Goal: Information Seeking & Learning: Check status

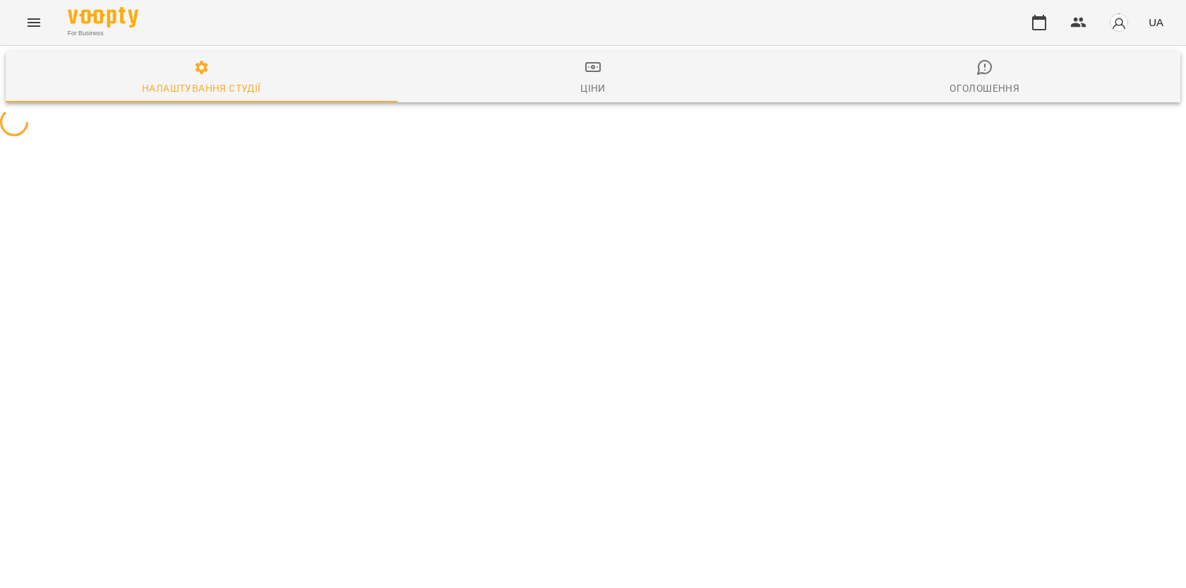
select select "**"
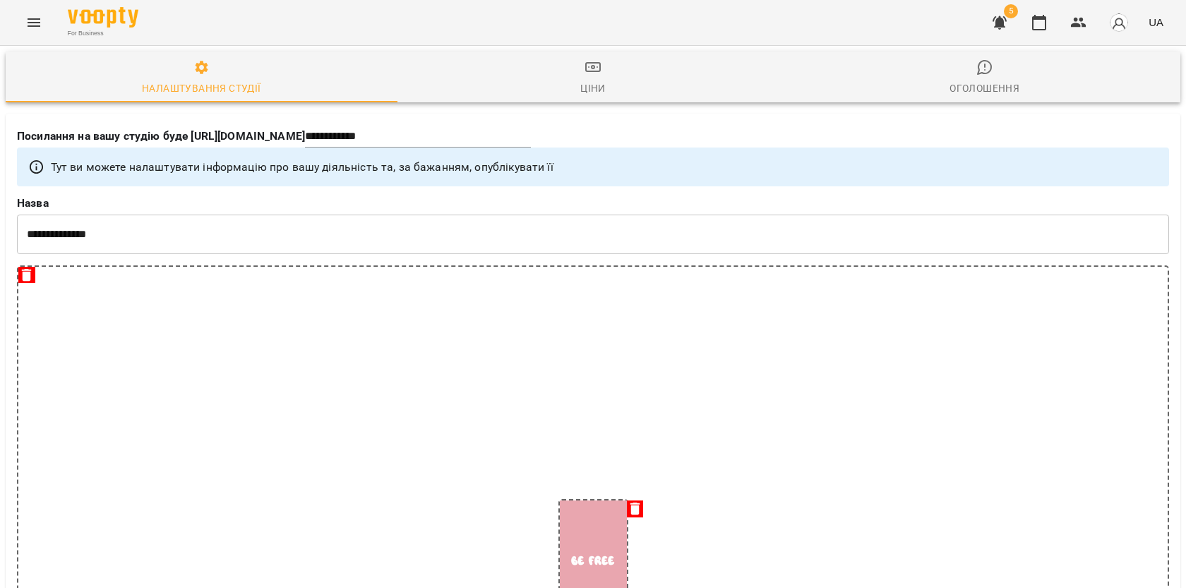
click at [30, 15] on icon "Menu" at bounding box center [33, 22] width 17 height 17
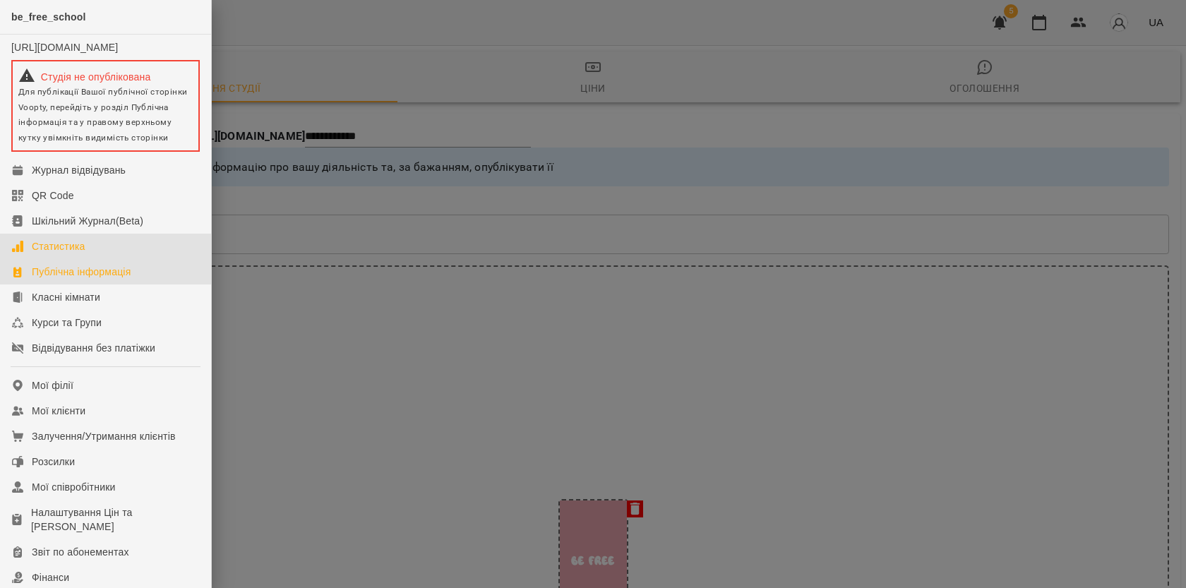
click at [44, 254] on div "Статистика" at bounding box center [59, 246] width 54 height 14
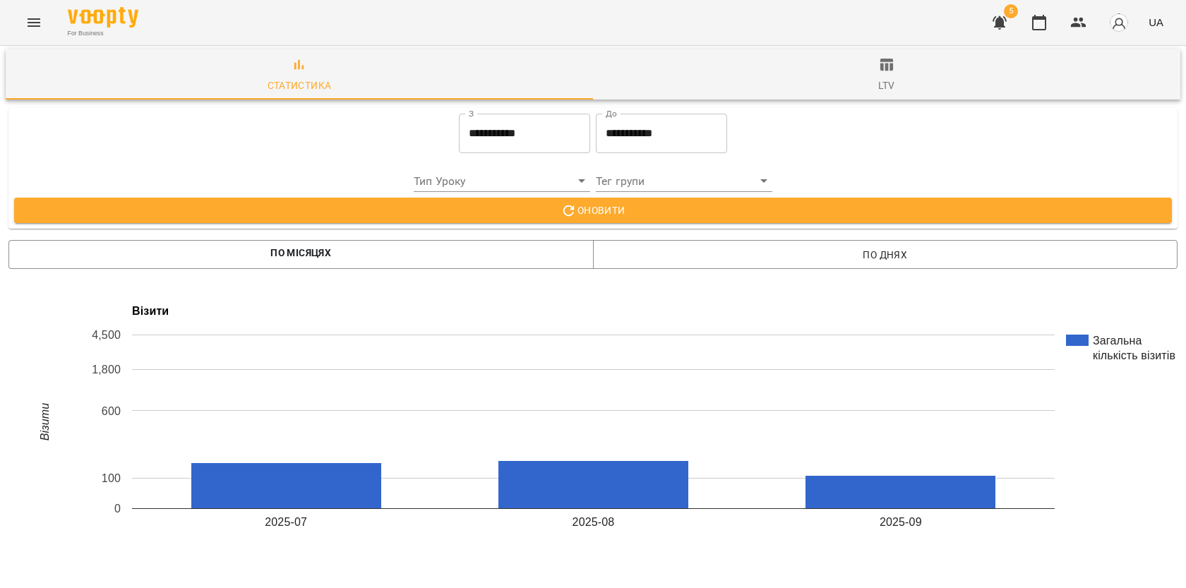
scroll to position [21, 0]
click at [600, 198] on button "Оновити" at bounding box center [593, 210] width 1158 height 25
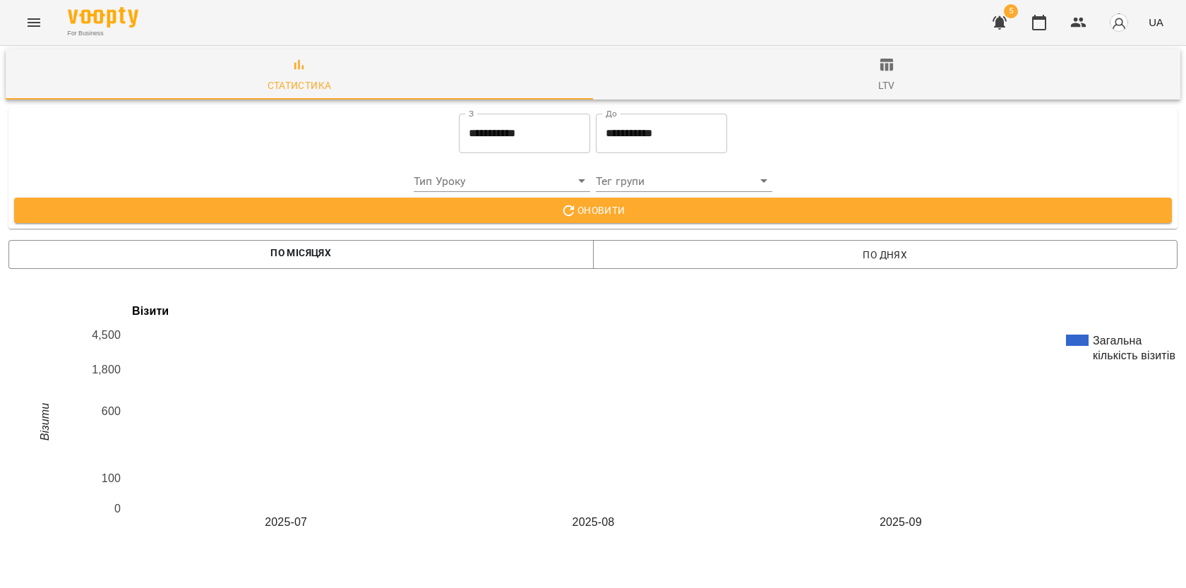
scroll to position [0, 0]
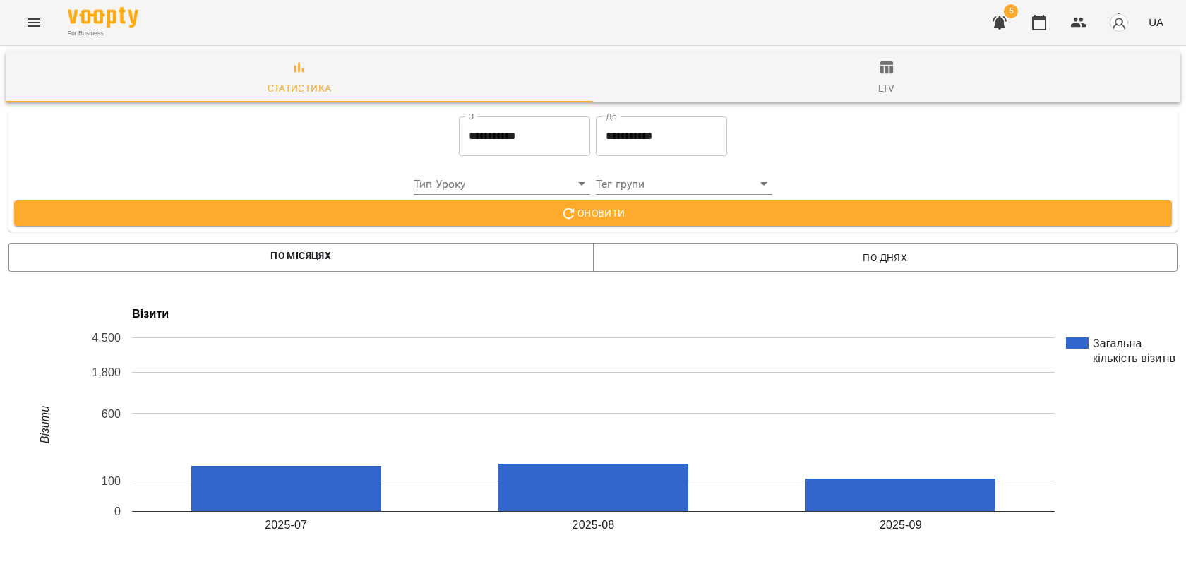
click at [893, 76] on span "ltv" at bounding box center [887, 78] width 571 height 38
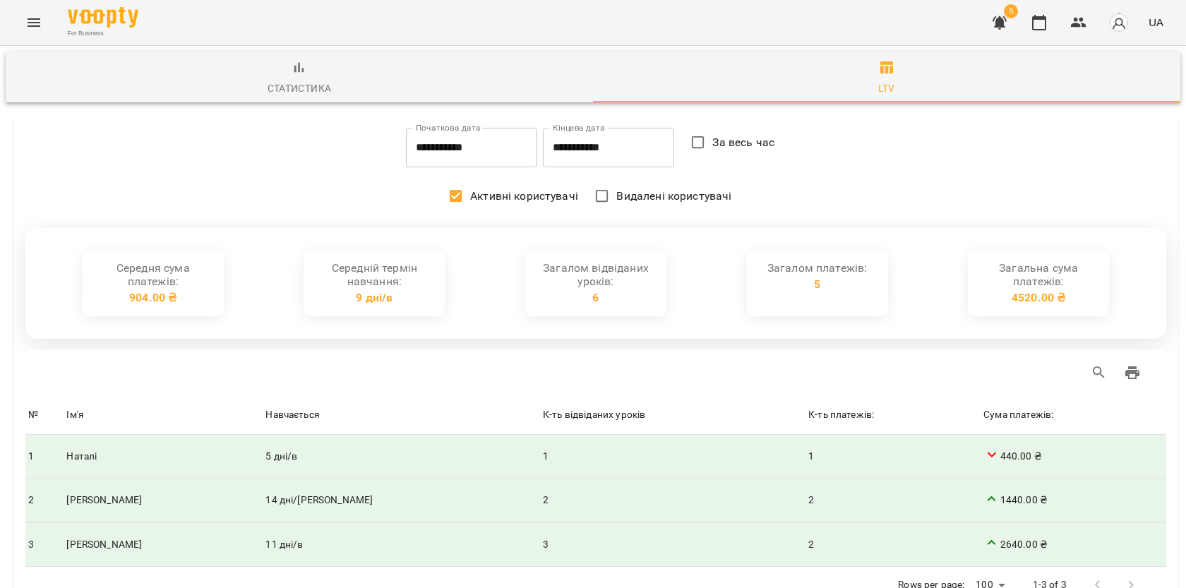
click at [299, 72] on icon "button" at bounding box center [299, 67] width 17 height 17
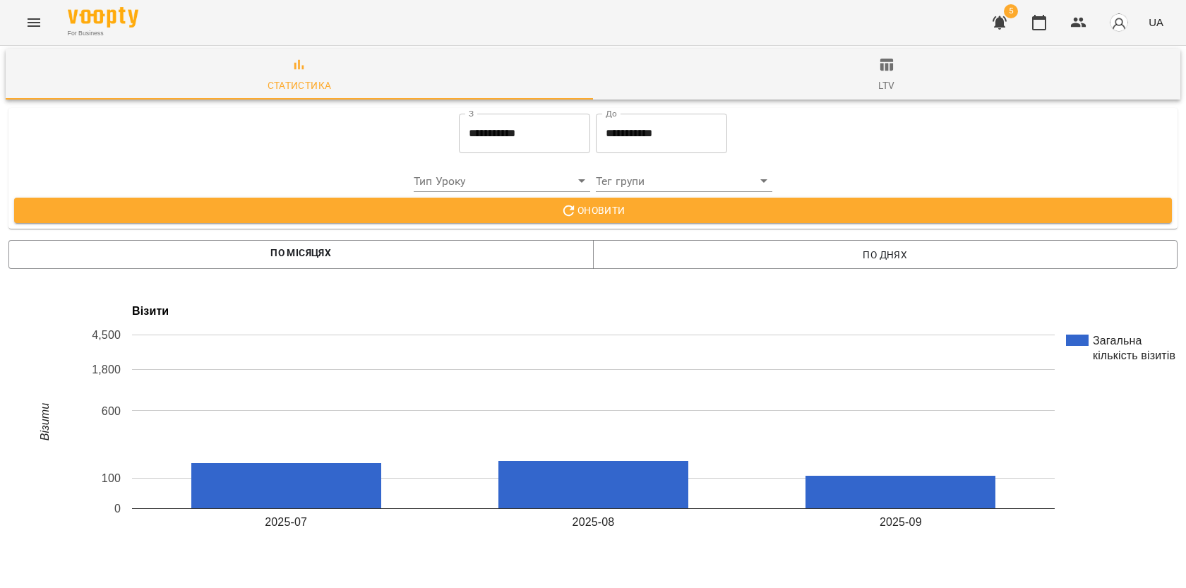
scroll to position [77, 0]
click at [523, 244] on span "По місяцях" at bounding box center [301, 254] width 563 height 20
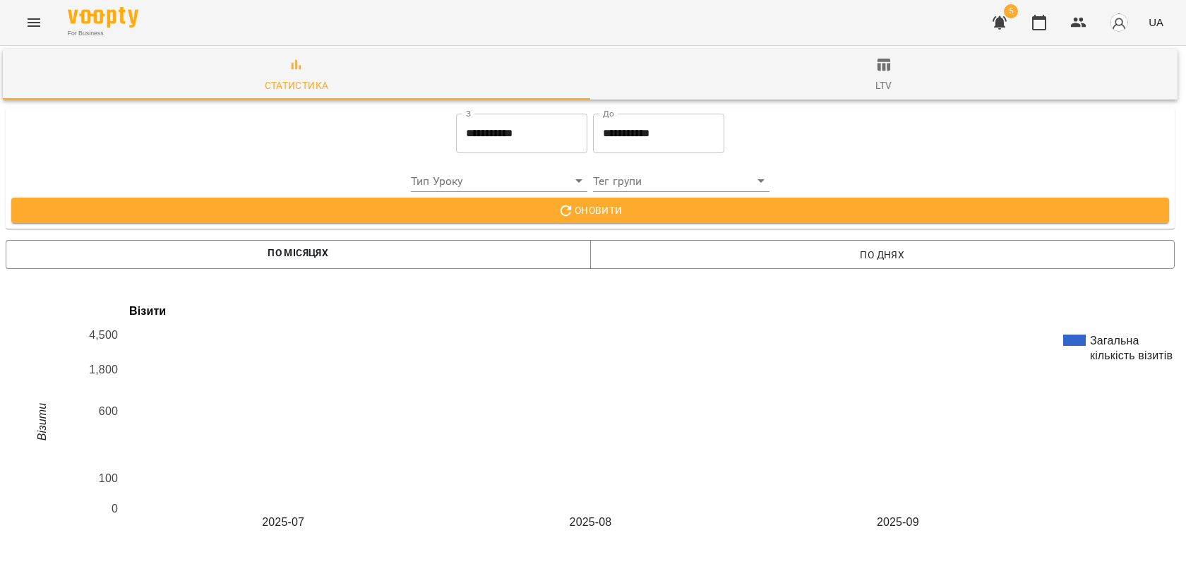
scroll to position [1919, 3]
